Goal: Transaction & Acquisition: Purchase product/service

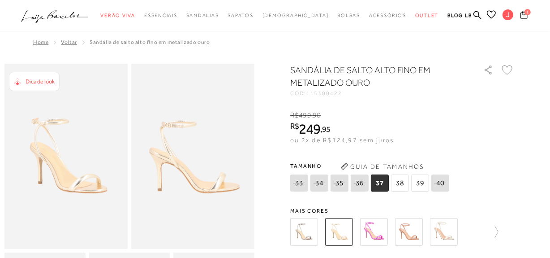
click at [379, 155] on div "SANDÁLIA DE SALTO ALTO FINO EM METALIZADO OURO CÓD: 115300422 × É necessário se…" at bounding box center [402, 262] width 224 height 397
click at [367, 183] on span "36" at bounding box center [360, 182] width 18 height 17
select select
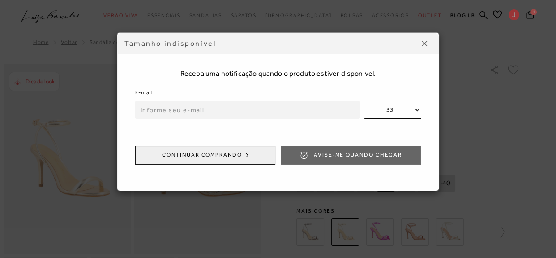
click at [341, 113] on input "email" at bounding box center [247, 110] width 225 height 18
click at [421, 43] on button at bounding box center [424, 43] width 14 height 14
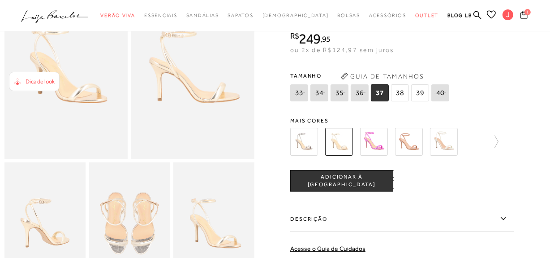
scroll to position [90, 0]
click at [523, 9] on div ".a{fill-rule:evenodd;} Verão Viva Em alta Favoritos das Influenciadoras Apostas…" at bounding box center [268, 15] width 527 height 17
click at [525, 13] on span "1" at bounding box center [527, 12] width 6 height 6
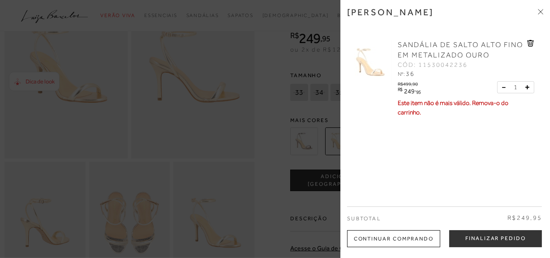
click at [527, 43] on icon at bounding box center [530, 43] width 7 height 7
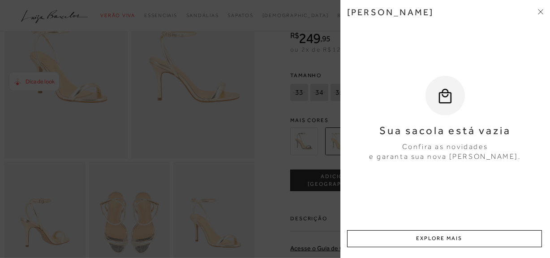
click at [538, 14] on span at bounding box center [540, 12] width 5 height 9
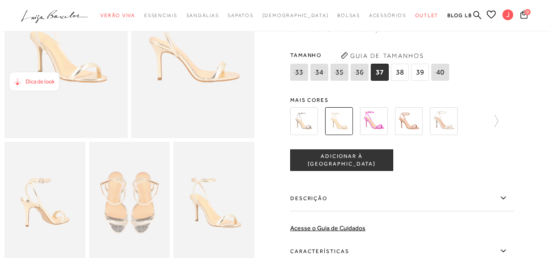
scroll to position [0, 0]
